Goal: Task Accomplishment & Management: Use online tool/utility

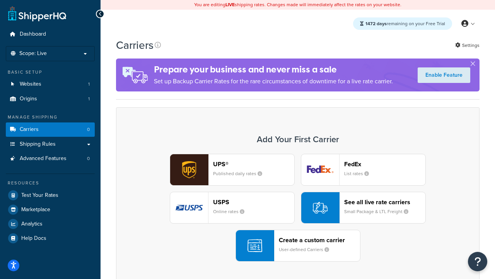
click at [298, 208] on div "UPS® Published daily rates FedEx List rates USPS Online rates See all live rate…" at bounding box center [297, 208] width 347 height 108
click at [385, 164] on header "FedEx" at bounding box center [384, 163] width 81 height 7
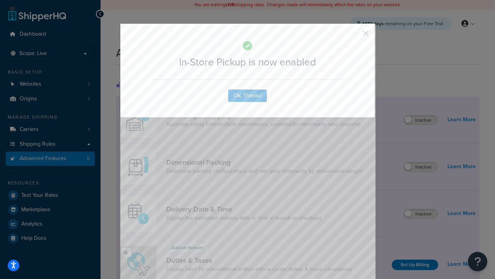
scroll to position [251, 0]
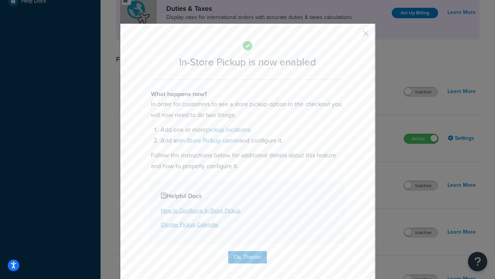
click at [354, 36] on button "button" at bounding box center [355, 36] width 2 height 2
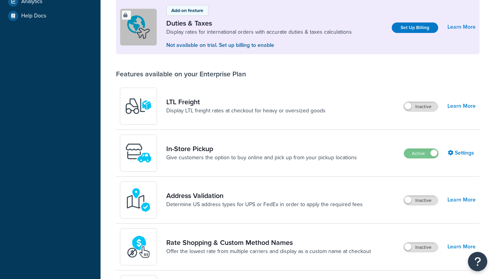
scroll to position [251, 0]
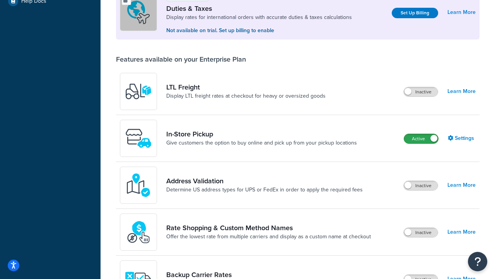
click at [421, 139] on label "Active" at bounding box center [421, 138] width 34 height 9
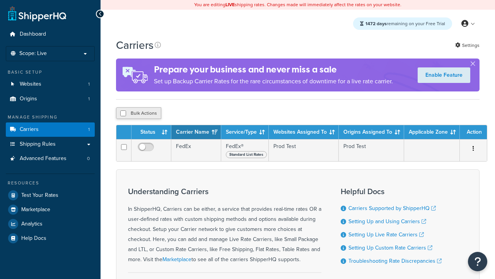
click at [123, 114] on input "checkbox" at bounding box center [123, 113] width 6 height 6
checkbox input "true"
click at [0, 0] on button "Delete" at bounding box center [0, 0] width 0 height 0
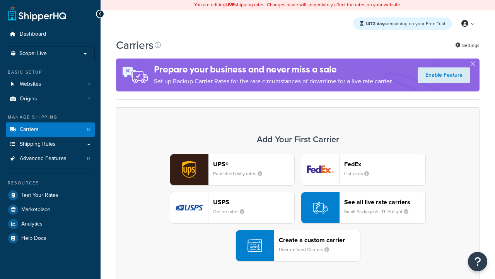
click at [298, 208] on div "UPS® Published daily rates FedEx List rates USPS Online rates See all live rate…" at bounding box center [297, 208] width 347 height 108
click at [385, 164] on header "FedEx" at bounding box center [384, 163] width 81 height 7
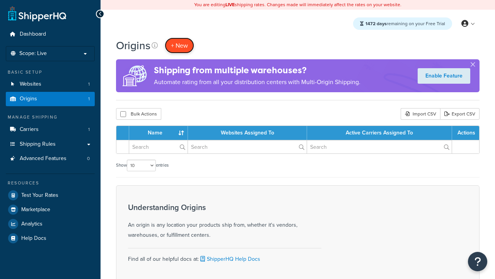
click at [179, 46] on span "+ New" at bounding box center [179, 45] width 17 height 9
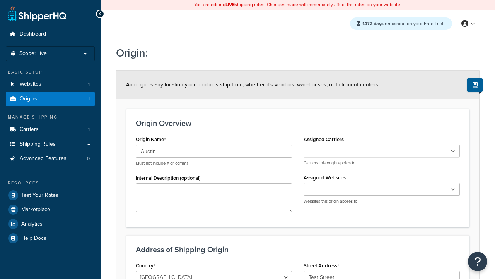
scroll to position [169, 0]
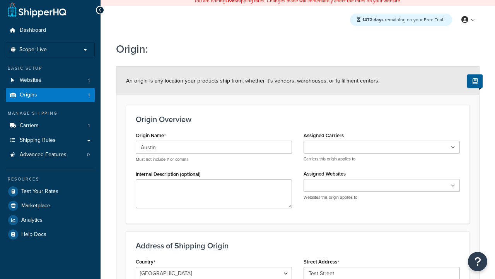
type input "Test Street"
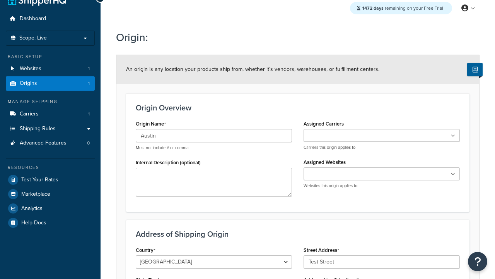
type input "Austin"
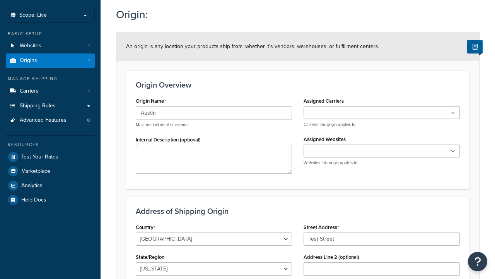
select select "43"
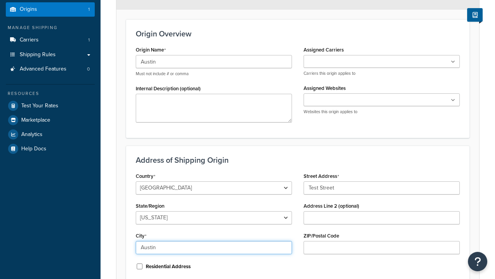
type input "Austin"
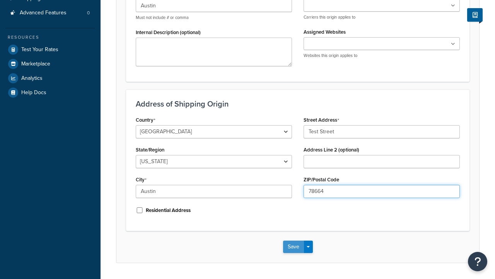
type input "78664"
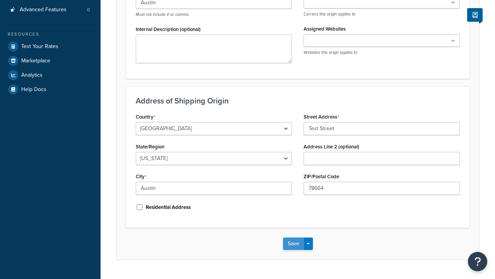
click at [293, 237] on button "Save" at bounding box center [293, 243] width 21 height 12
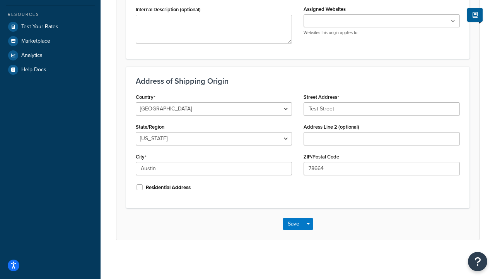
scroll to position [0, 0]
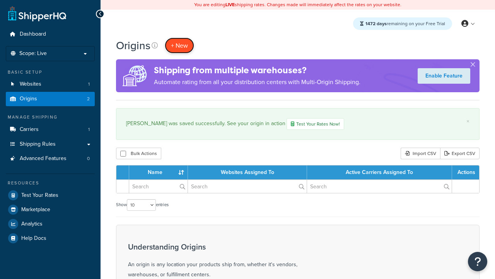
click at [179, 46] on span "+ New" at bounding box center [179, 45] width 17 height 9
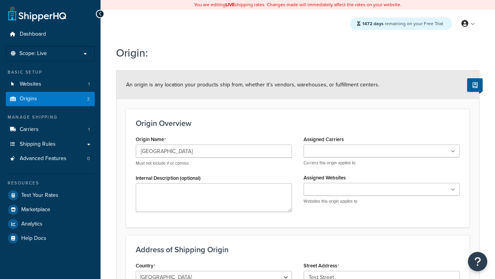
type input "Test Street"
type input "Austin"
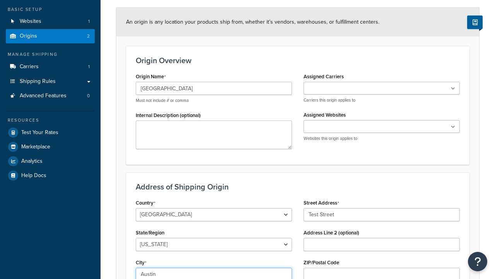
select select "43"
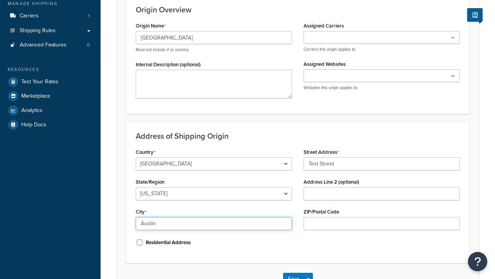
type input "Austin"
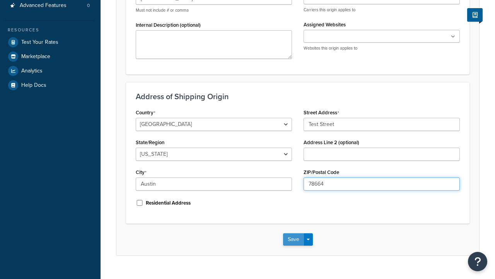
type input "78664"
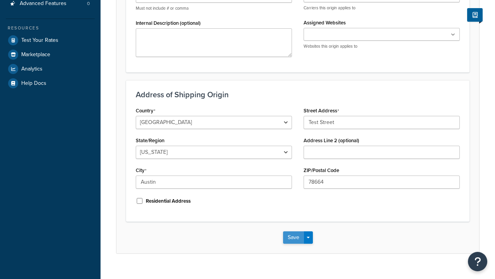
click at [293, 231] on button "Save" at bounding box center [293, 237] width 21 height 12
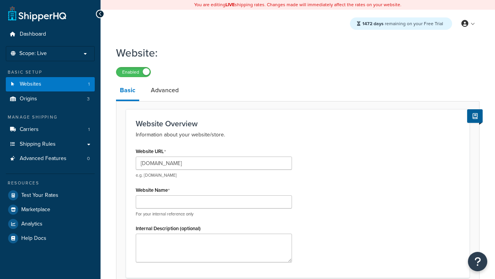
type input "www.testregressionrc.com"
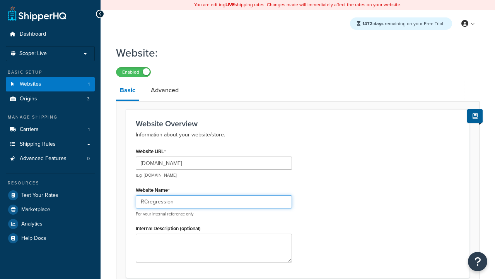
type input "RCregression"
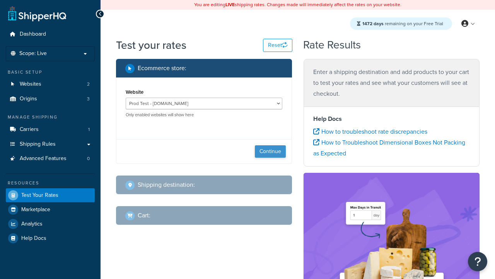
click at [270, 152] on button "Continue" at bounding box center [270, 151] width 31 height 12
select select "[GEOGRAPHIC_DATA]"
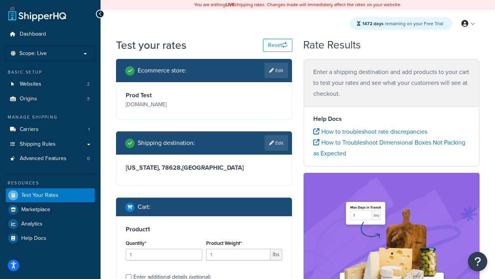
scroll to position [16, 0]
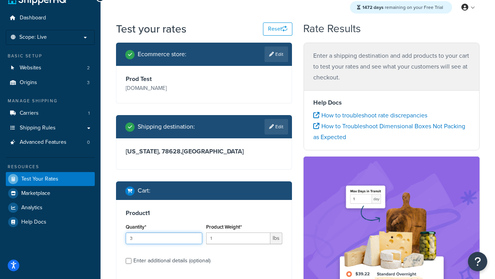
type input "3"
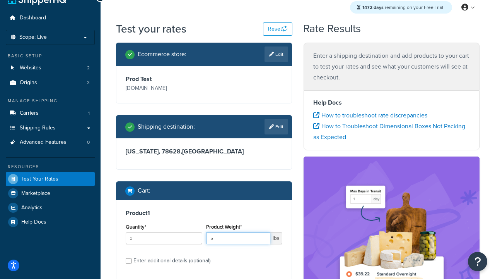
type input "5"
click at [128, 261] on input "Enter additional details (optional)" at bounding box center [129, 261] width 6 height 6
checkbox input "true"
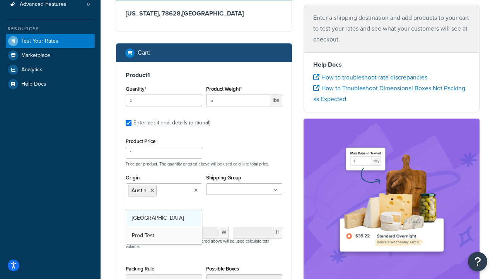
scroll to position [0, 0]
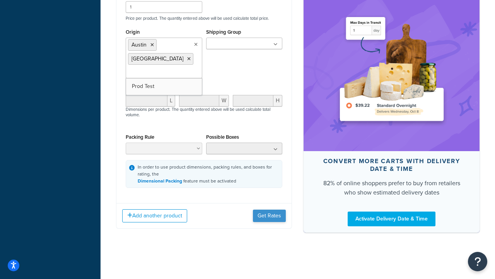
click at [270, 215] on button "Get Rates" at bounding box center [269, 215] width 33 height 12
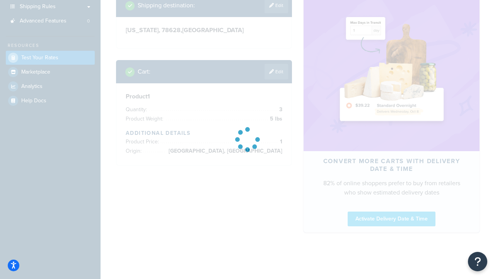
scroll to position [138, 0]
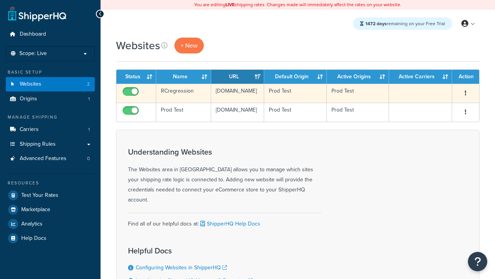
click at [465, 94] on icon "button" at bounding box center [466, 92] width 2 height 5
click at [0, 0] on link "Delete" at bounding box center [0, 0] width 0 height 0
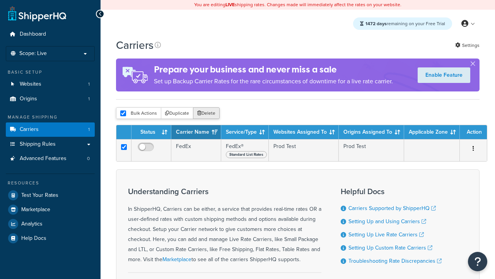
click at [206, 114] on button "Delete" at bounding box center [206, 113] width 27 height 12
